Goal: Task Accomplishment & Management: Use online tool/utility

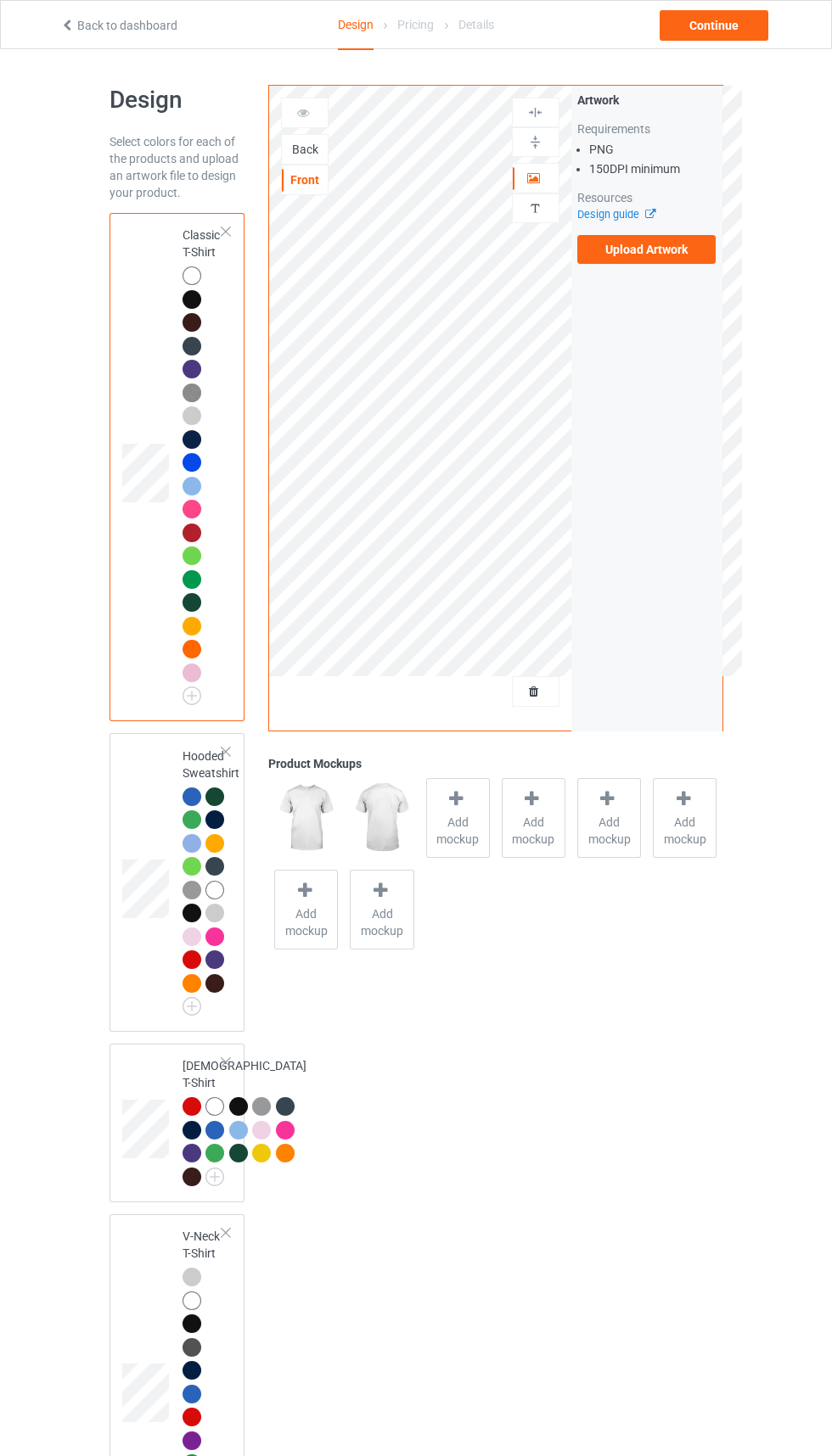
click at [310, 132] on div "Back Front" at bounding box center [304, 147] width 47 height 98
click at [289, 146] on div "Back" at bounding box center [304, 149] width 46 height 17
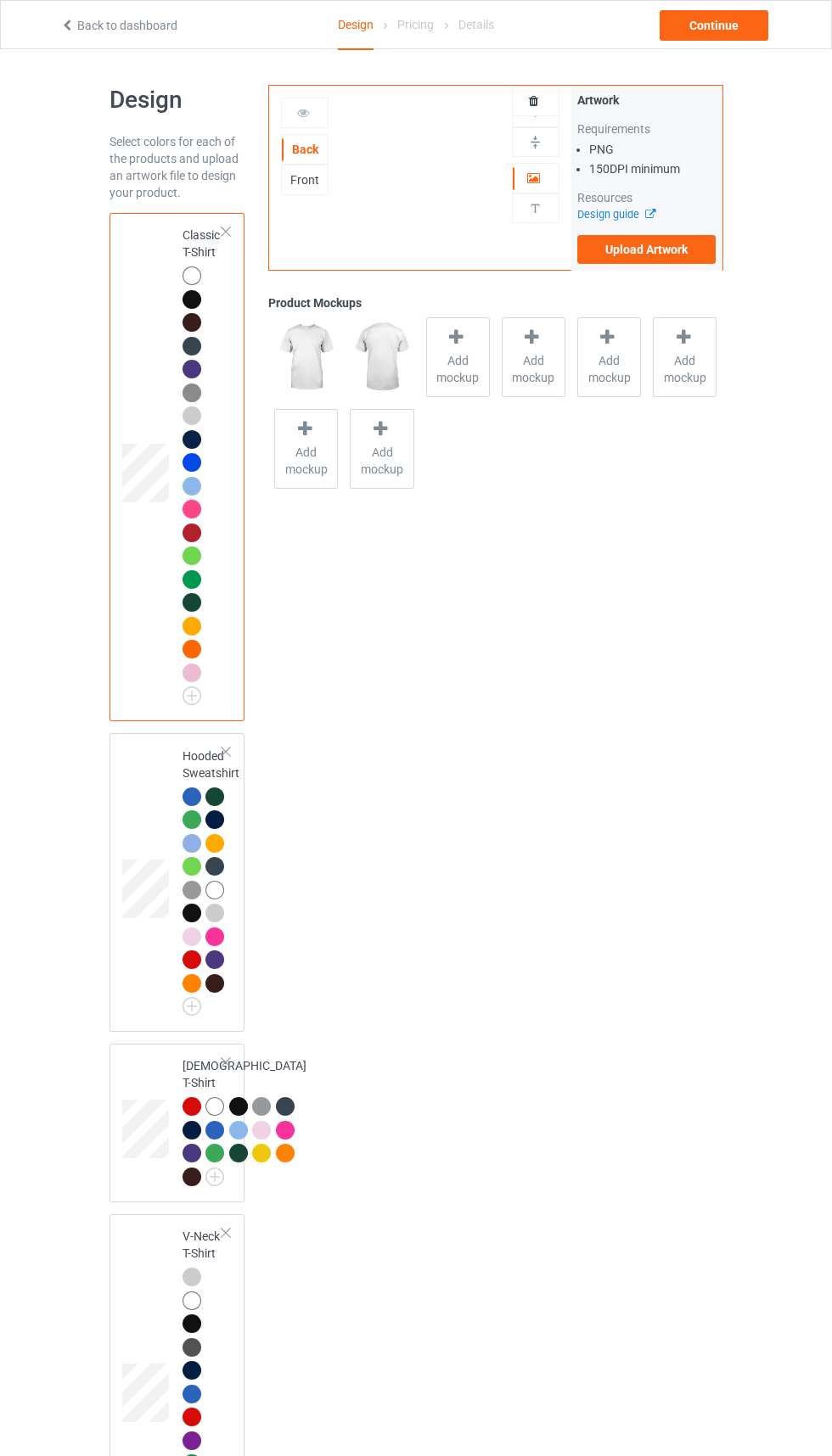
click at [309, 174] on div "Front" at bounding box center [304, 180] width 46 height 17
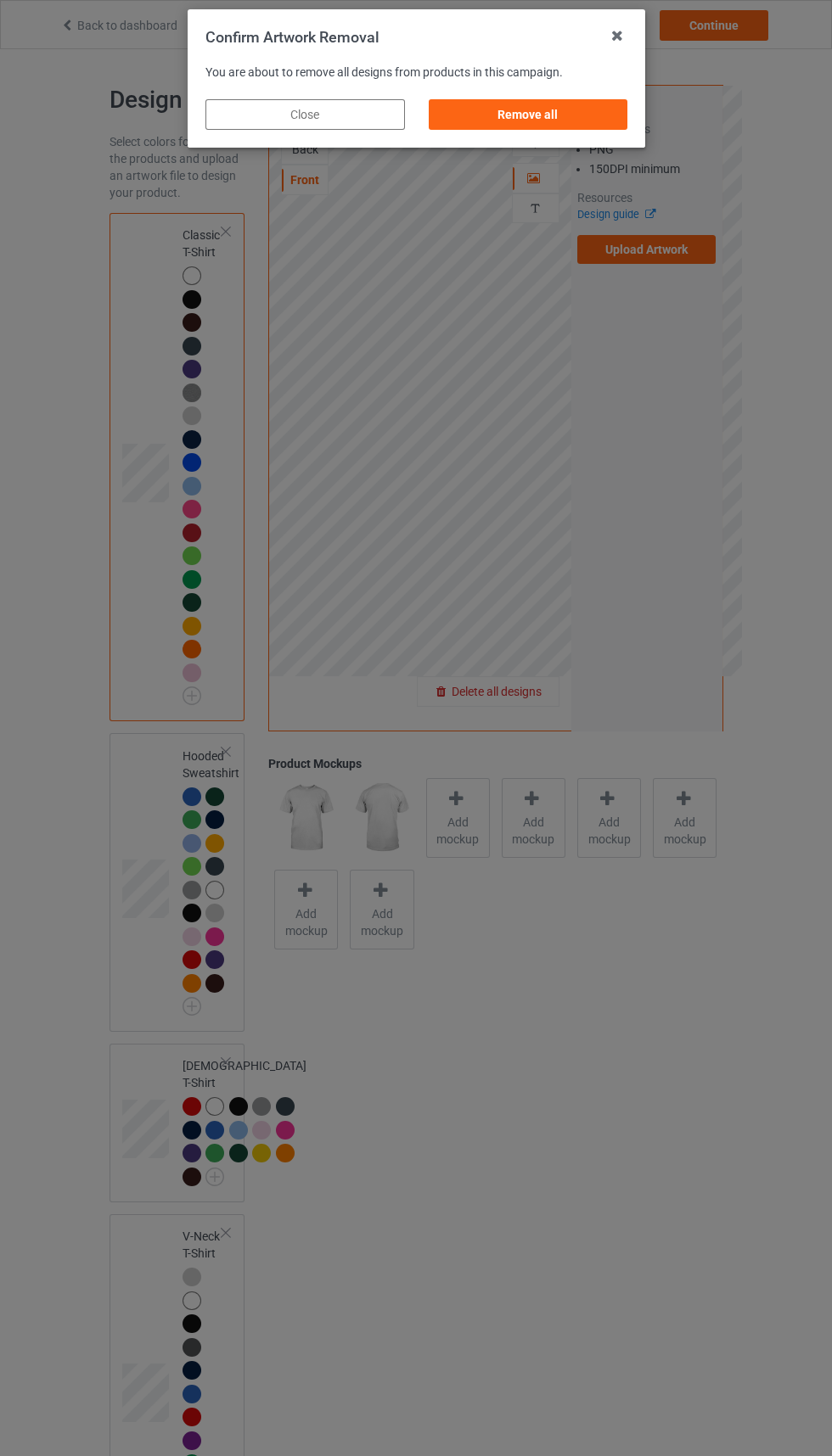
click at [565, 119] on div "Remove all" at bounding box center [528, 115] width 199 height 31
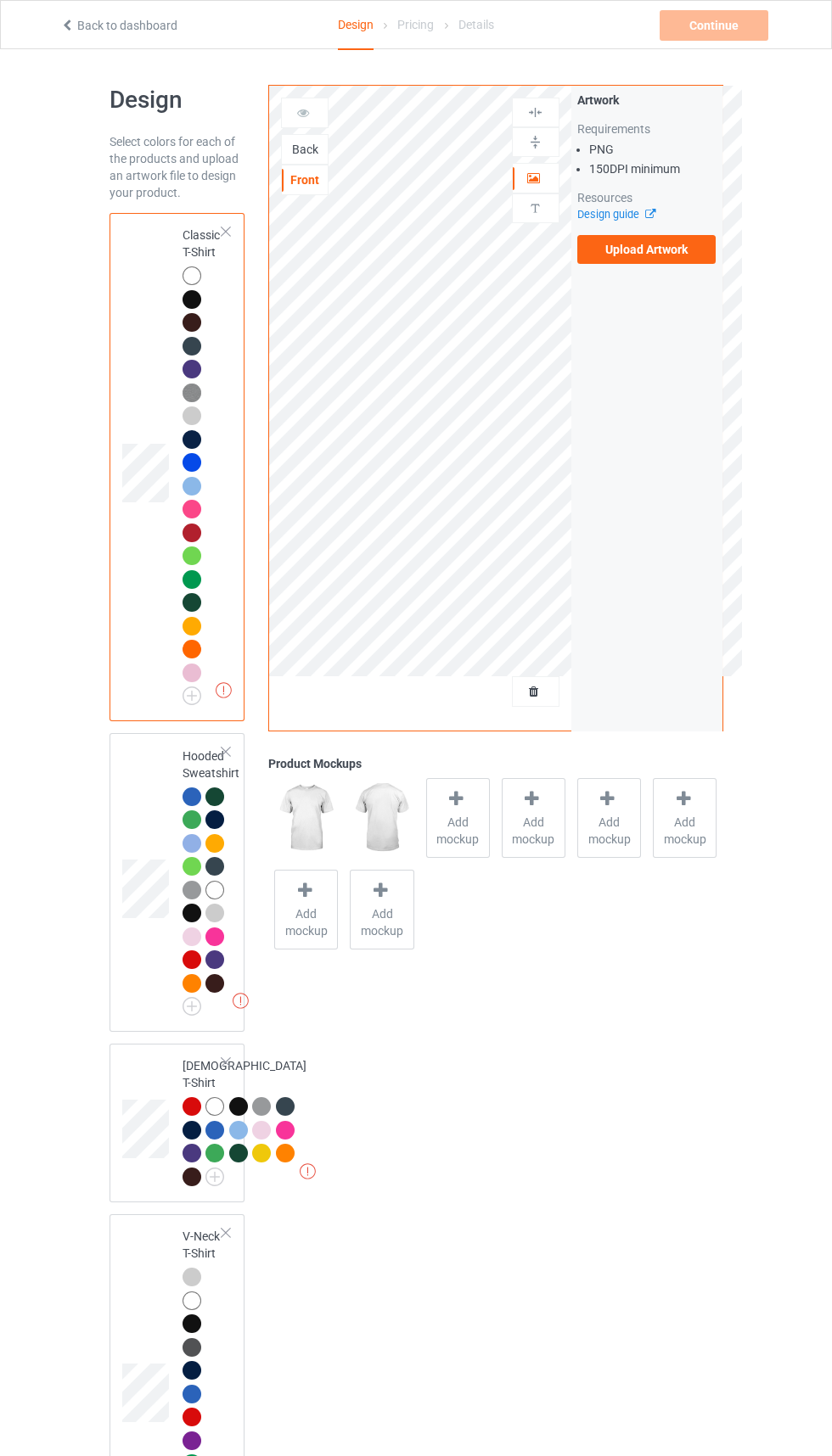
click at [317, 150] on div "Back" at bounding box center [304, 149] width 46 height 17
click at [295, 190] on div "Front" at bounding box center [304, 180] width 47 height 31
click at [557, 700] on div at bounding box center [535, 691] width 46 height 17
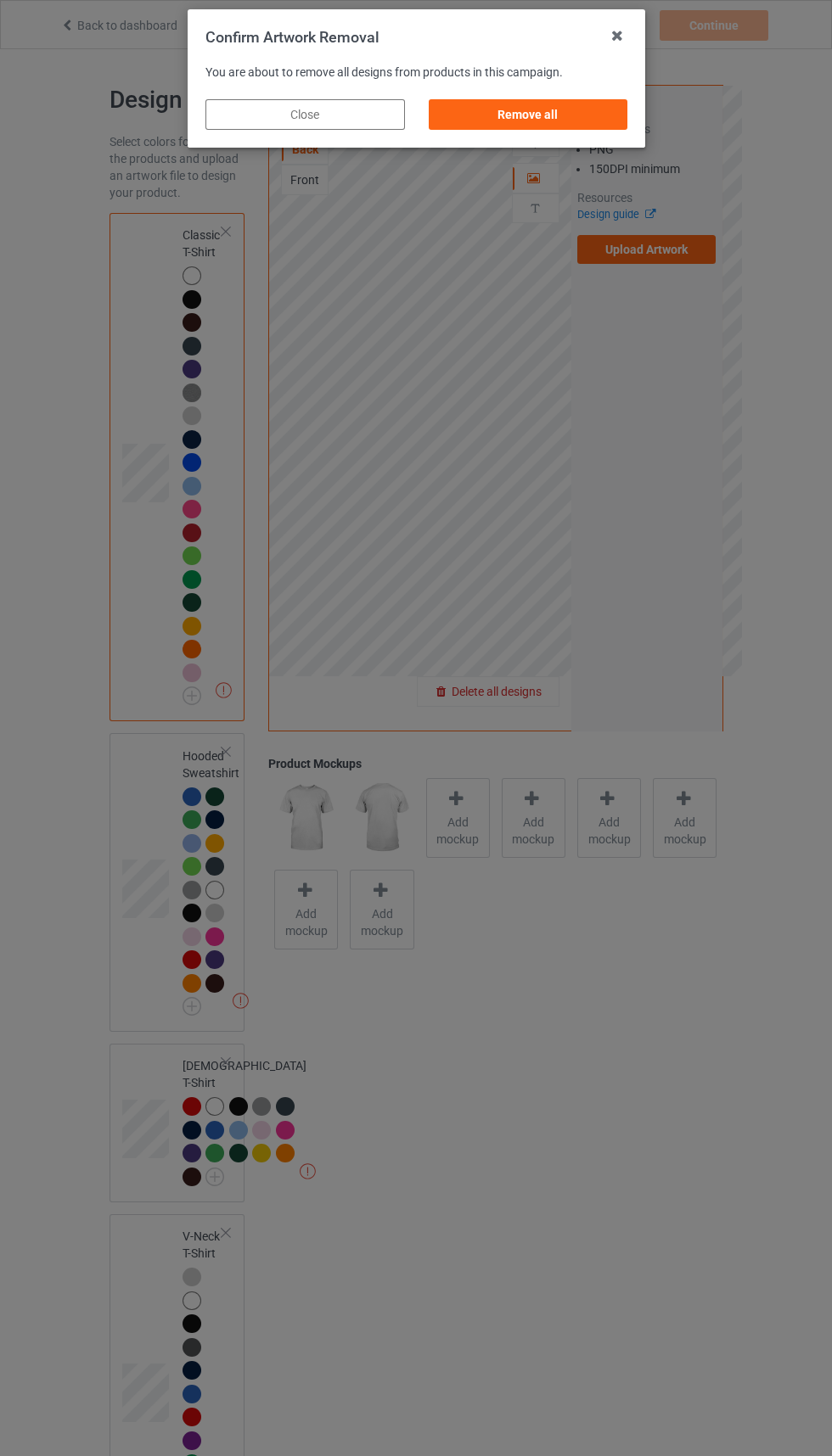
click at [523, 111] on div "Remove all" at bounding box center [528, 115] width 199 height 31
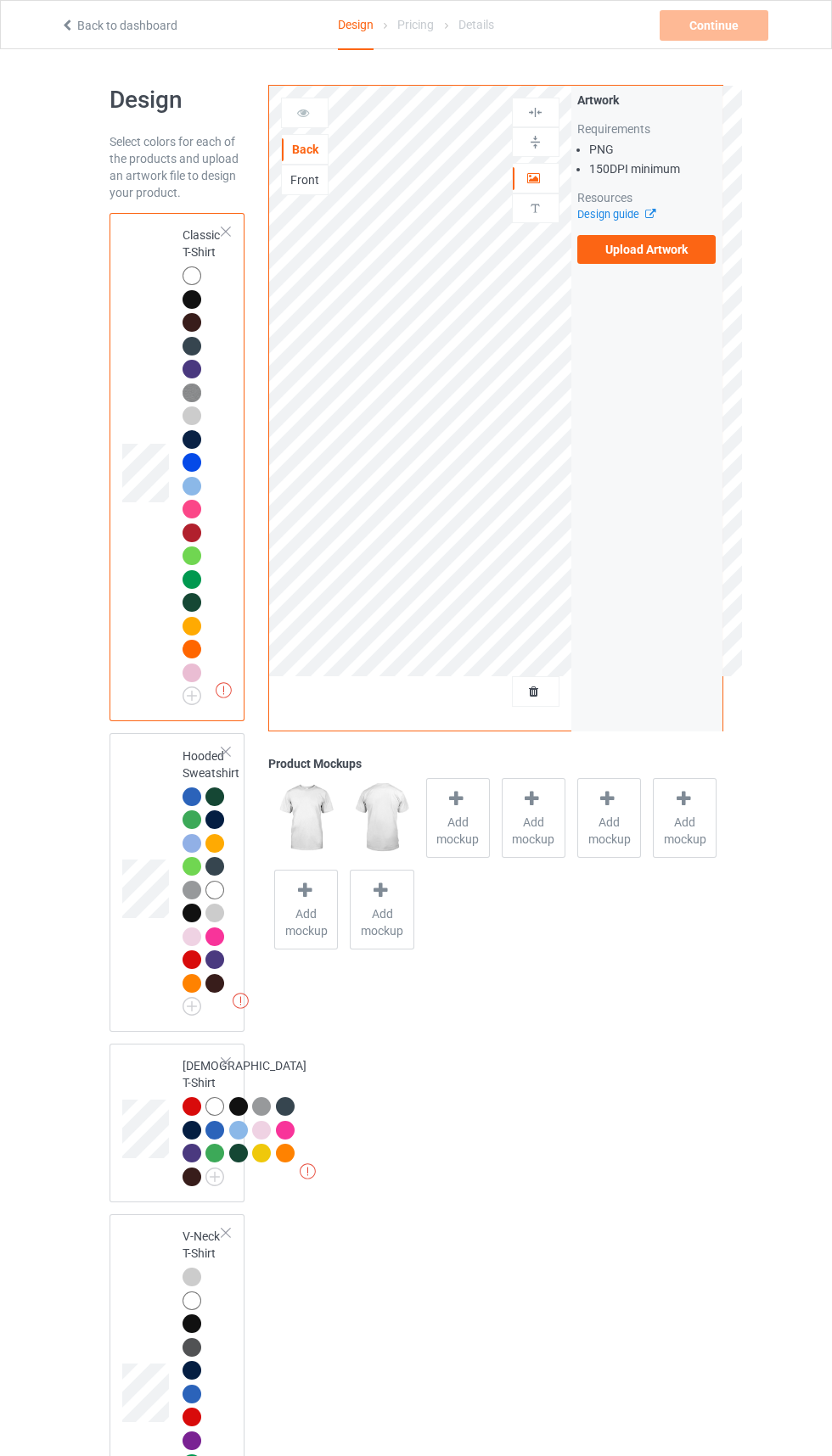
click at [305, 180] on div "Front" at bounding box center [304, 180] width 46 height 17
click at [307, 139] on div "Back" at bounding box center [304, 149] width 47 height 31
click at [309, 109] on icon at bounding box center [303, 110] width 15 height 12
click at [299, 154] on div "Back" at bounding box center [304, 149] width 46 height 17
click at [292, 190] on div "Front" at bounding box center [304, 180] width 47 height 31
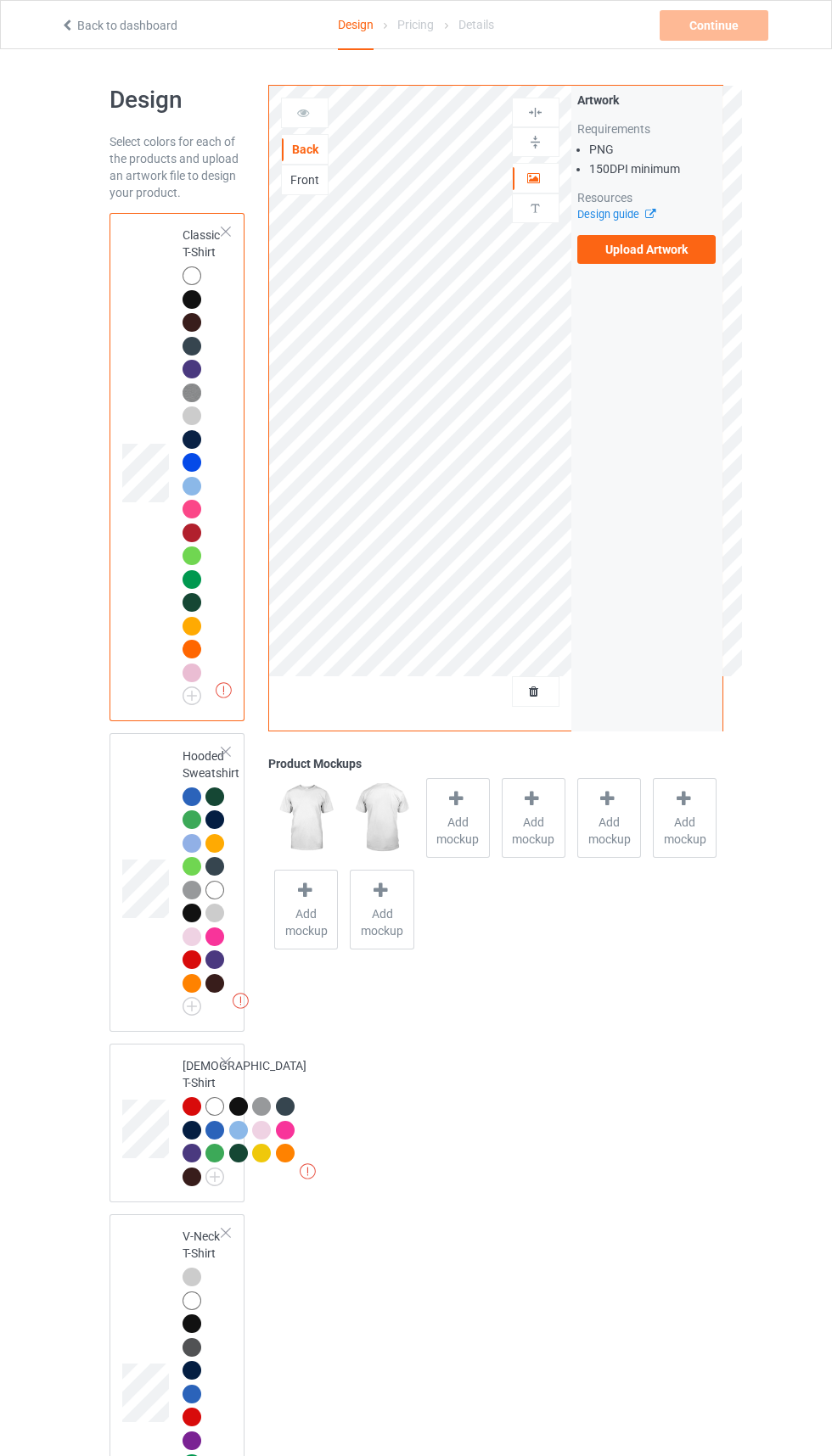
click at [295, 178] on div "Front" at bounding box center [304, 180] width 46 height 17
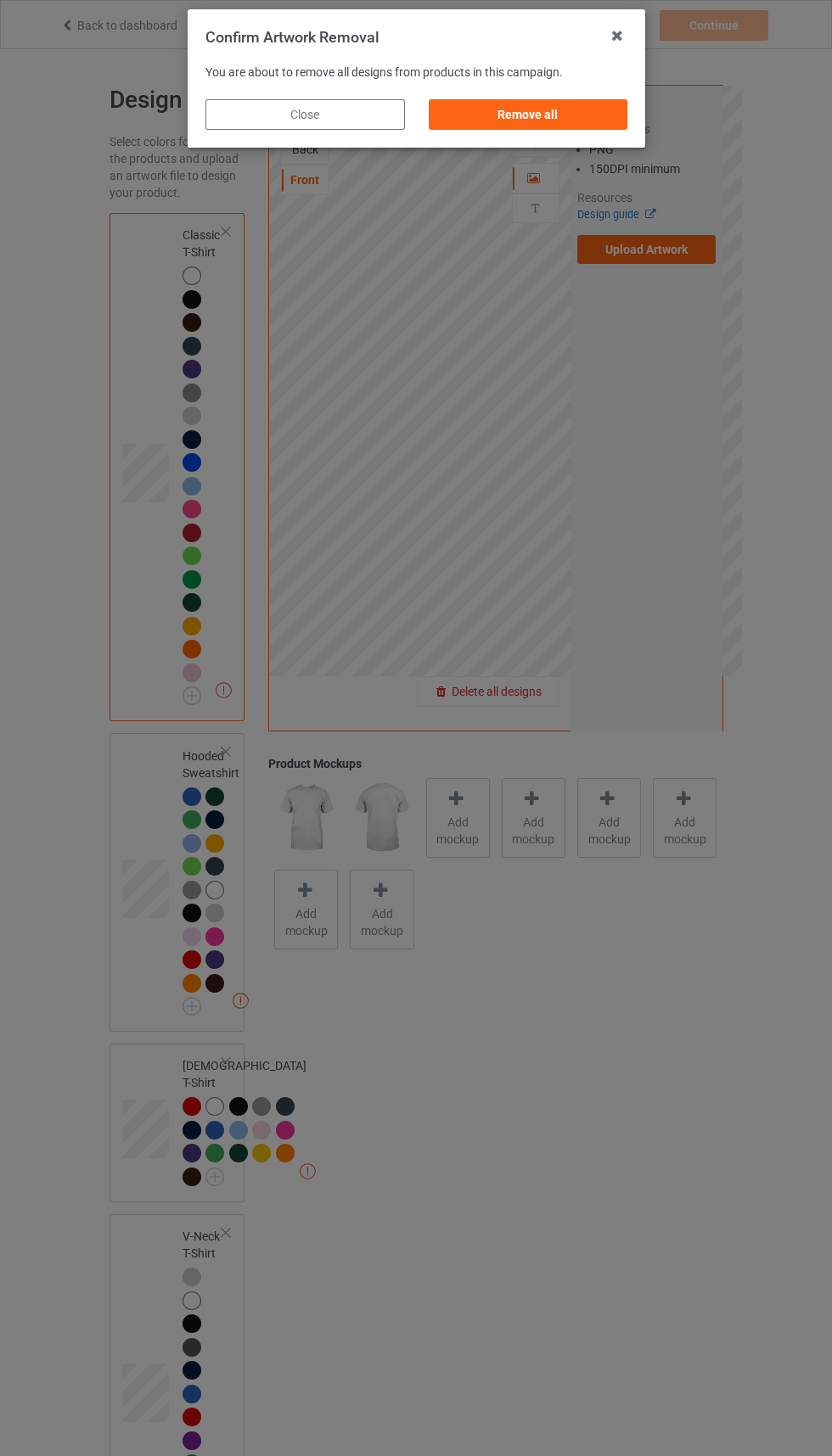
click at [617, 499] on div "Confirm Artwork Removal You are about to remove all designs from products in th…" at bounding box center [416, 728] width 832 height 1456
click at [616, 37] on icon at bounding box center [617, 36] width 28 height 27
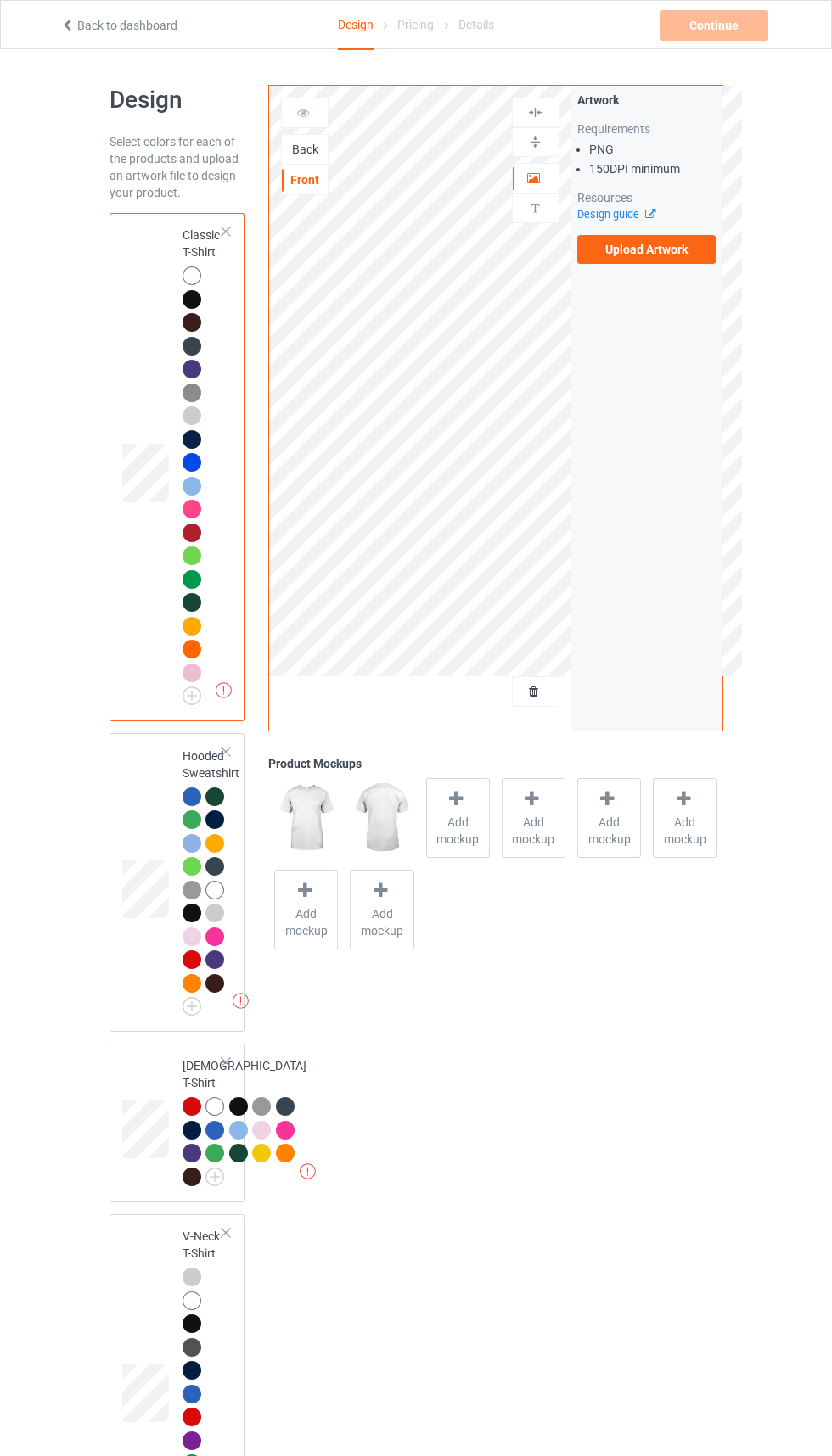
click at [682, 241] on label "Upload Artwork" at bounding box center [647, 250] width 139 height 29
click at [0, 0] on input "Upload Artwork" at bounding box center [0, 0] width 0 height 0
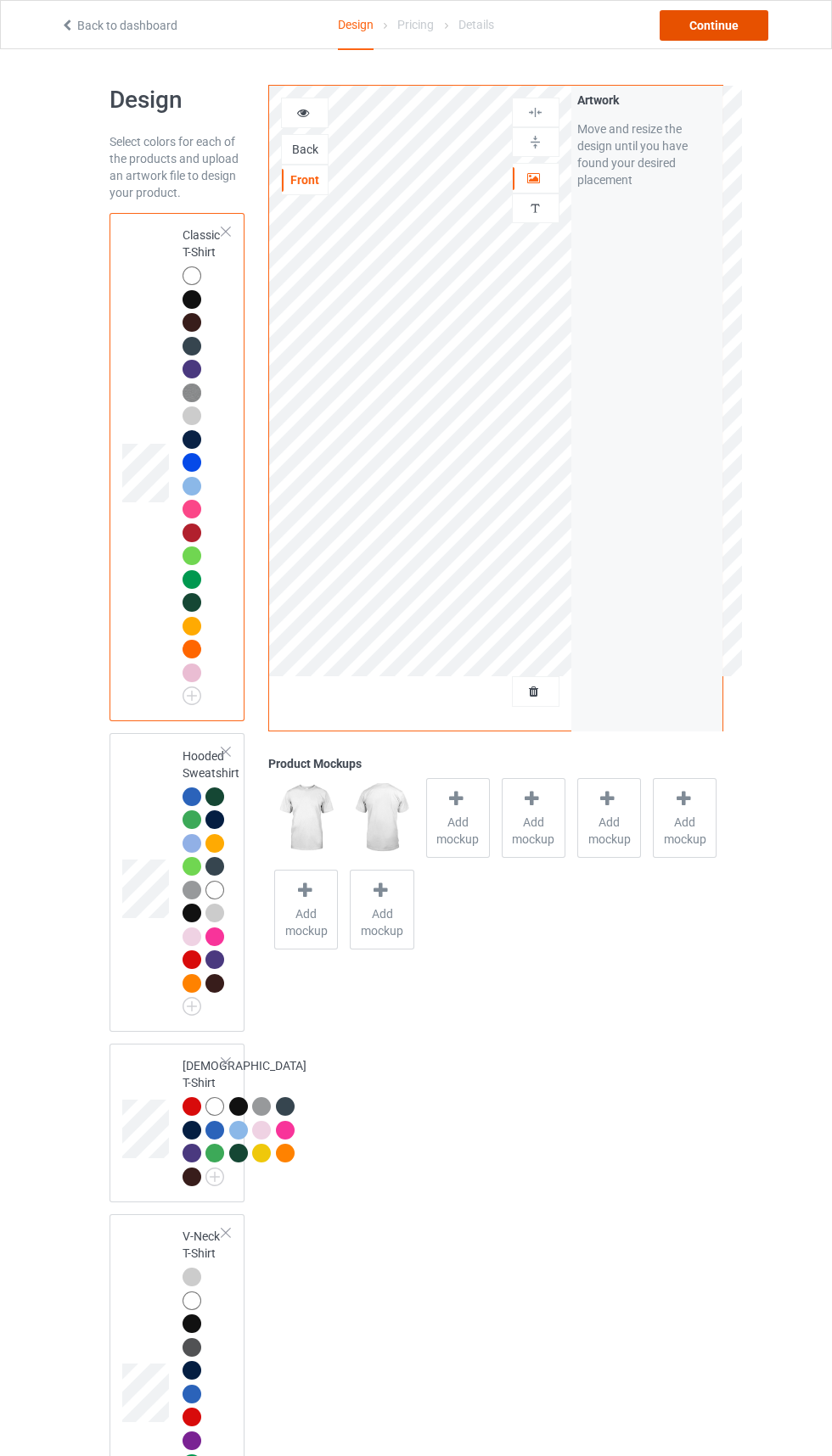
click at [695, 27] on div "Continue" at bounding box center [714, 26] width 108 height 31
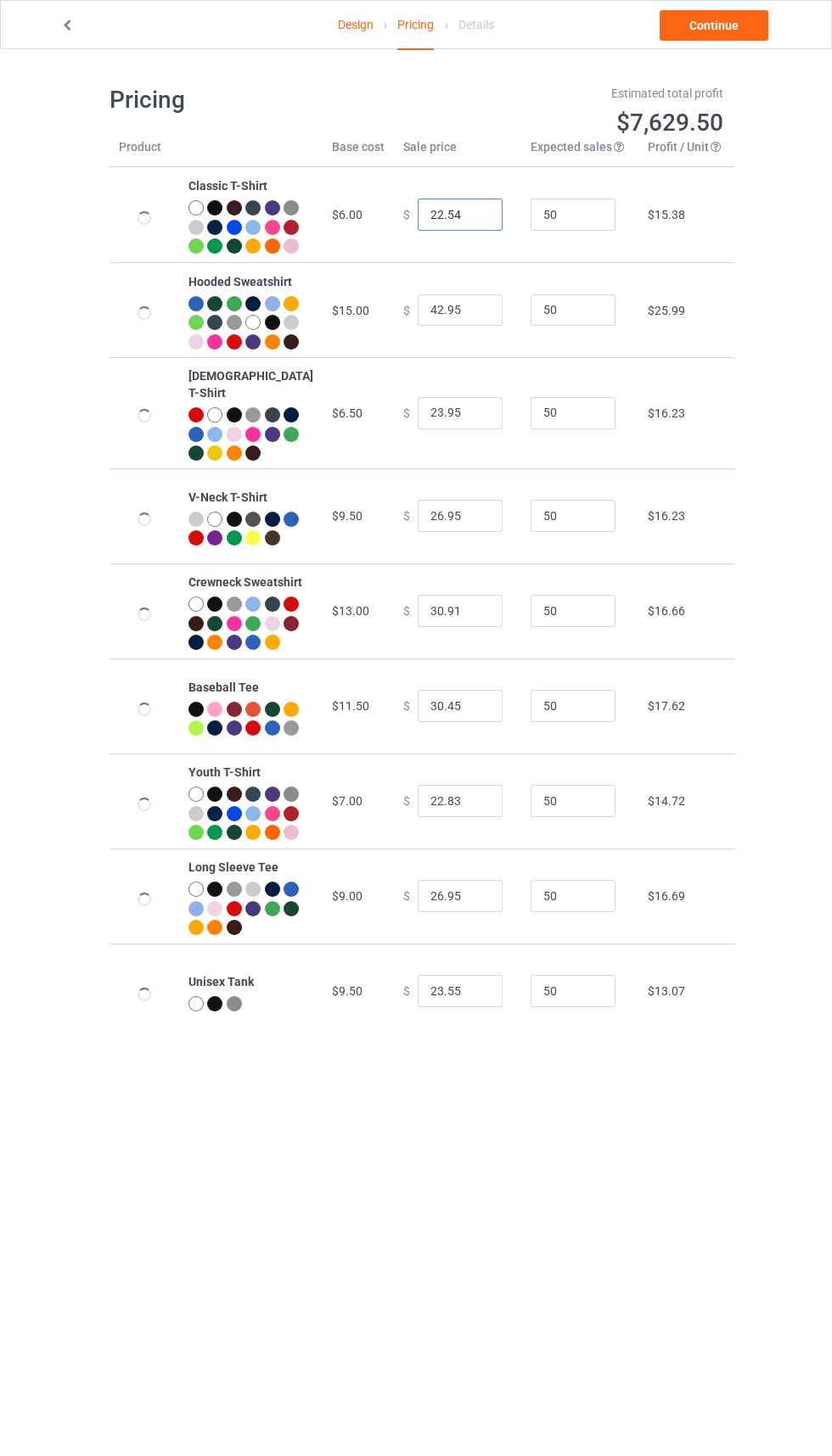
click at [437, 216] on input "22.54" at bounding box center [460, 215] width 85 height 33
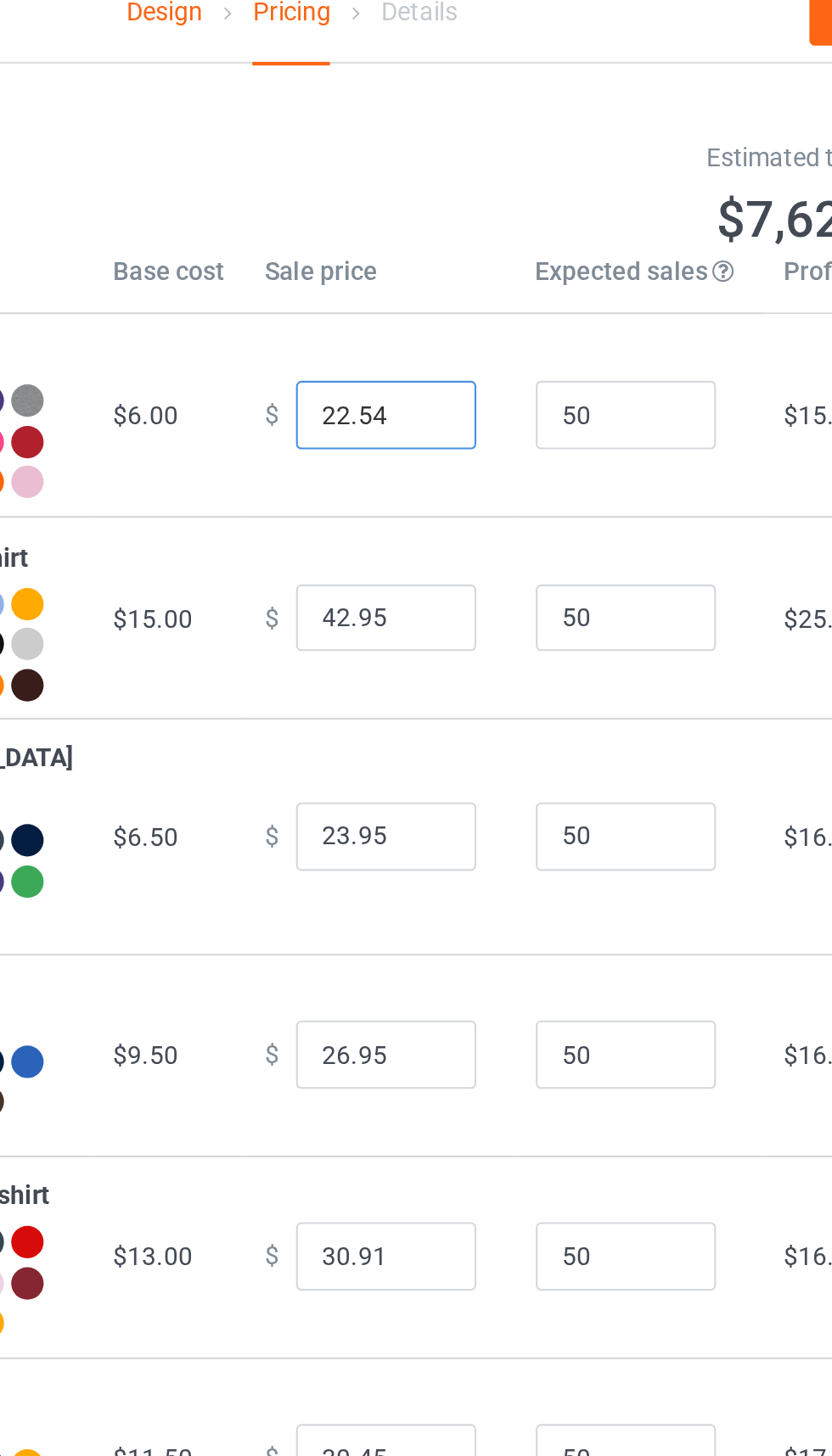
click at [428, 224] on input "22.54" at bounding box center [460, 215] width 85 height 33
type input "22.14"
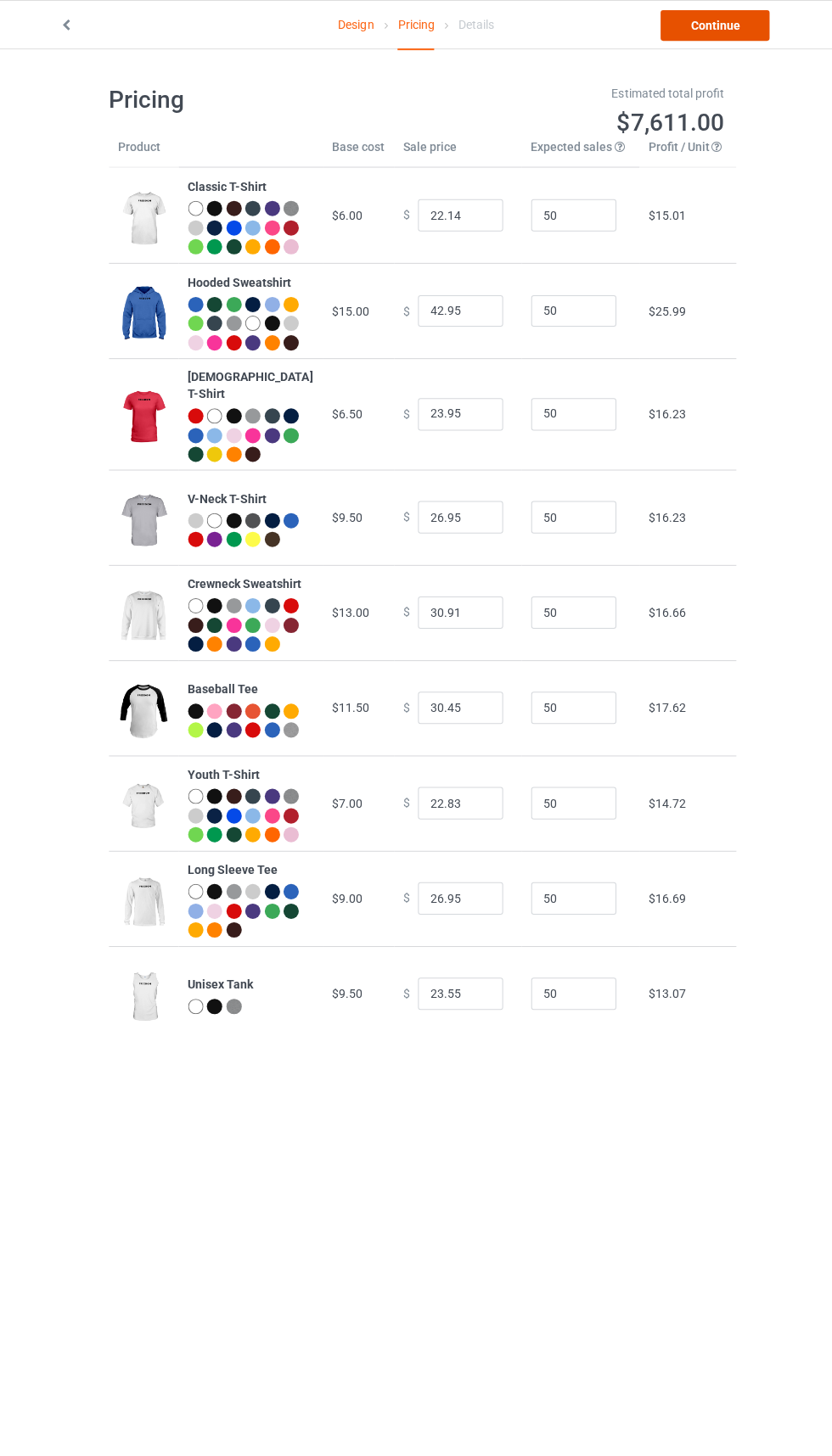
click at [718, 25] on link "Continue" at bounding box center [714, 26] width 108 height 31
